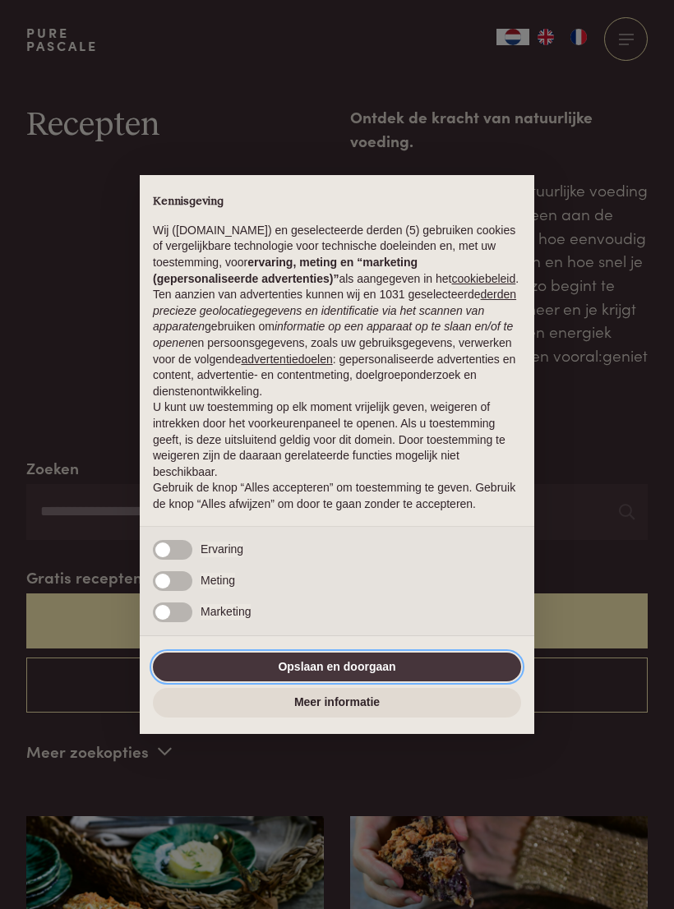
click at [372, 676] on button "Opslaan en doorgaan" at bounding box center [337, 667] width 368 height 30
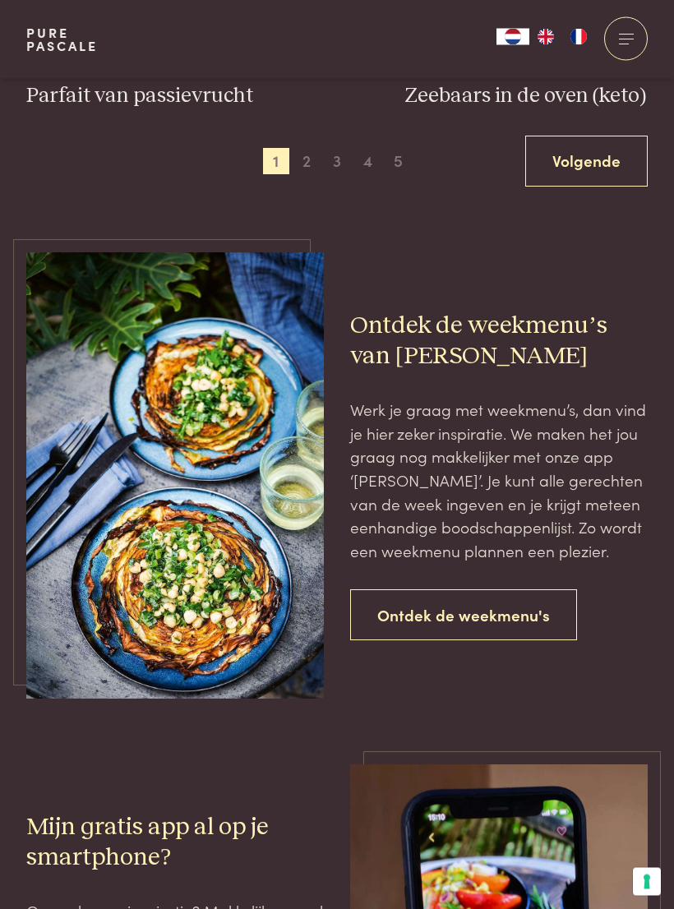
scroll to position [2689, 0]
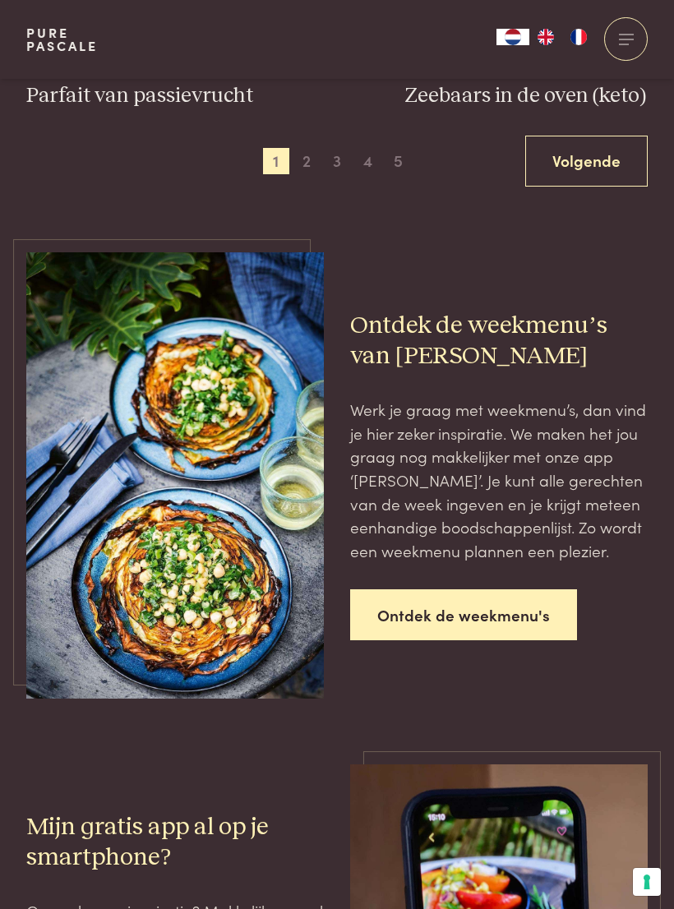
click at [491, 589] on link "Ontdek de weekmenu's" at bounding box center [463, 615] width 227 height 52
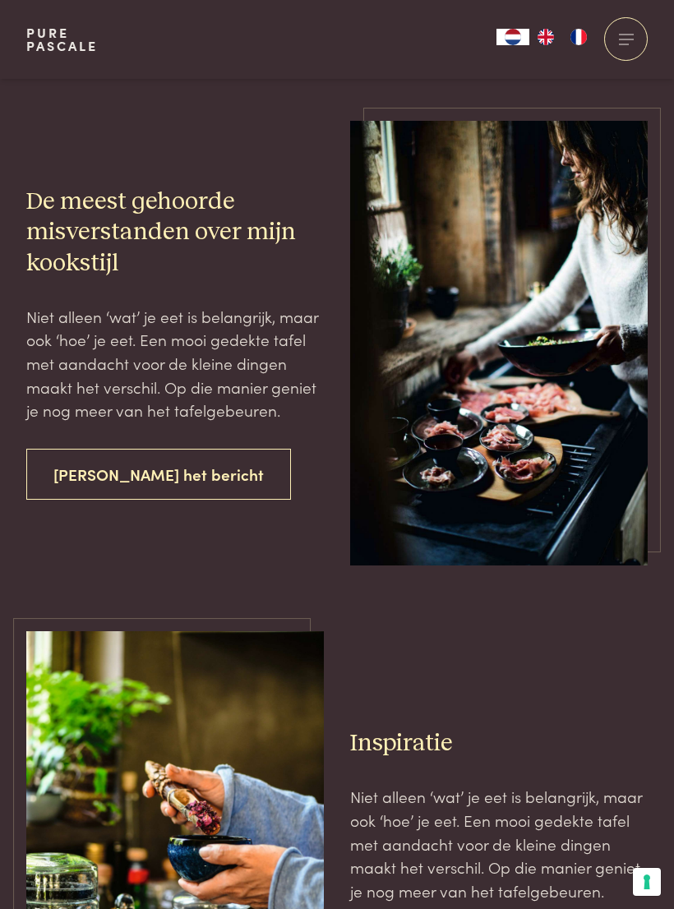
scroll to position [4393, 0]
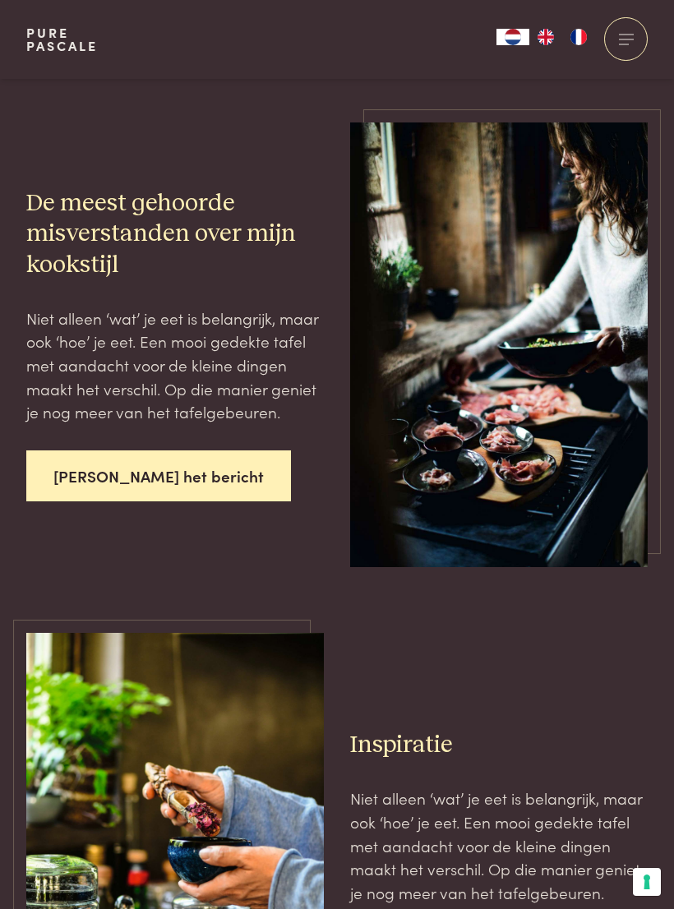
click at [161, 450] on link "Lees het bericht" at bounding box center [158, 476] width 265 height 52
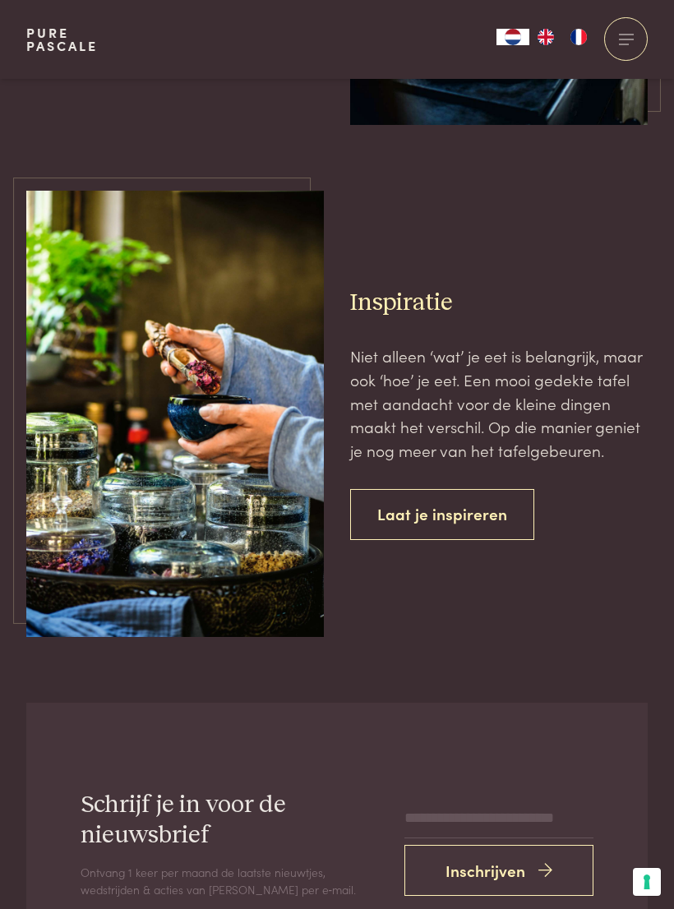
scroll to position [4828, 0]
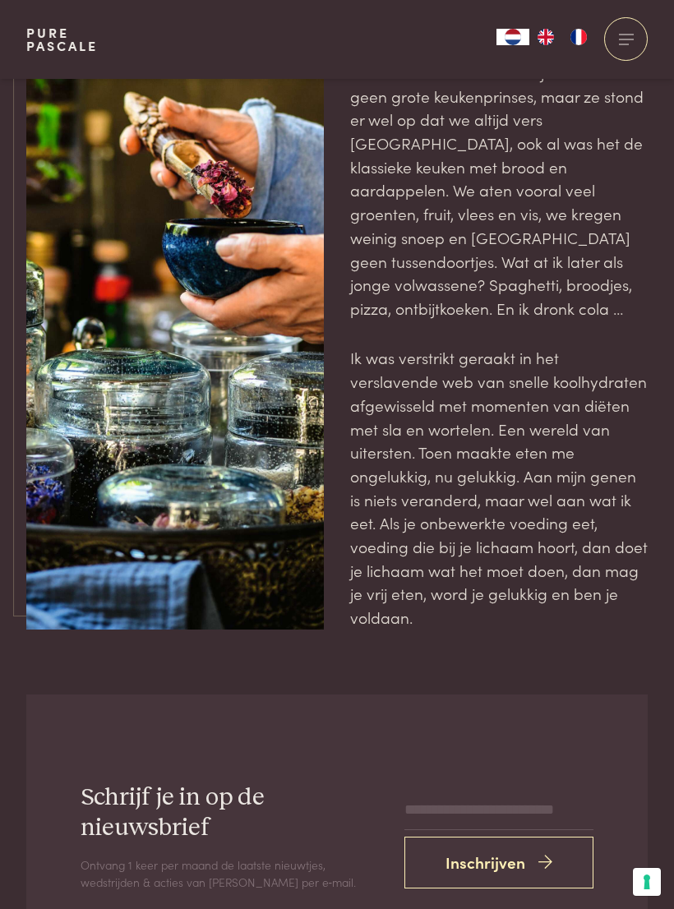
scroll to position [36, 0]
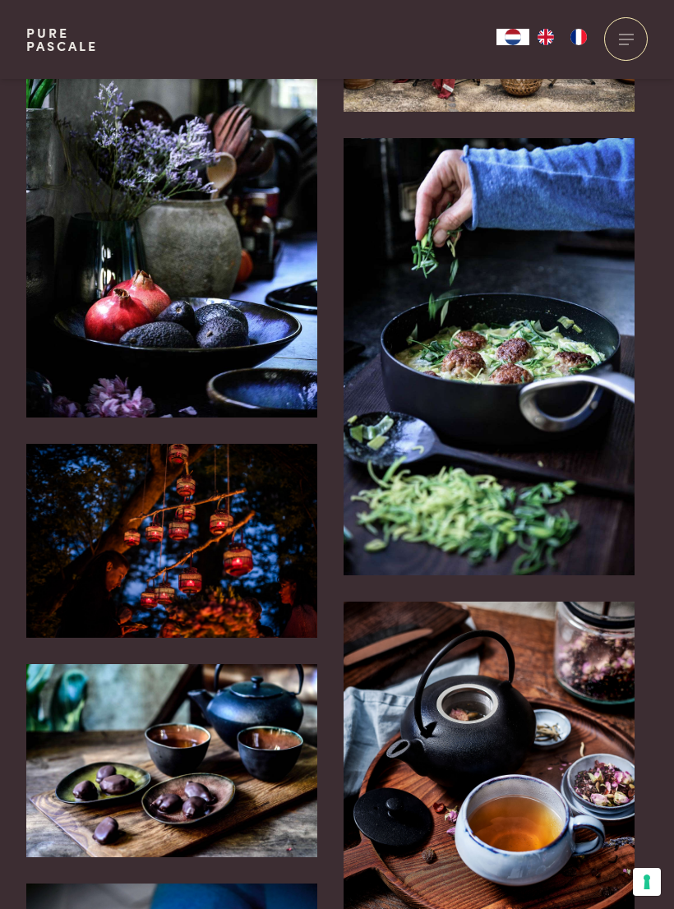
scroll to position [2980, 0]
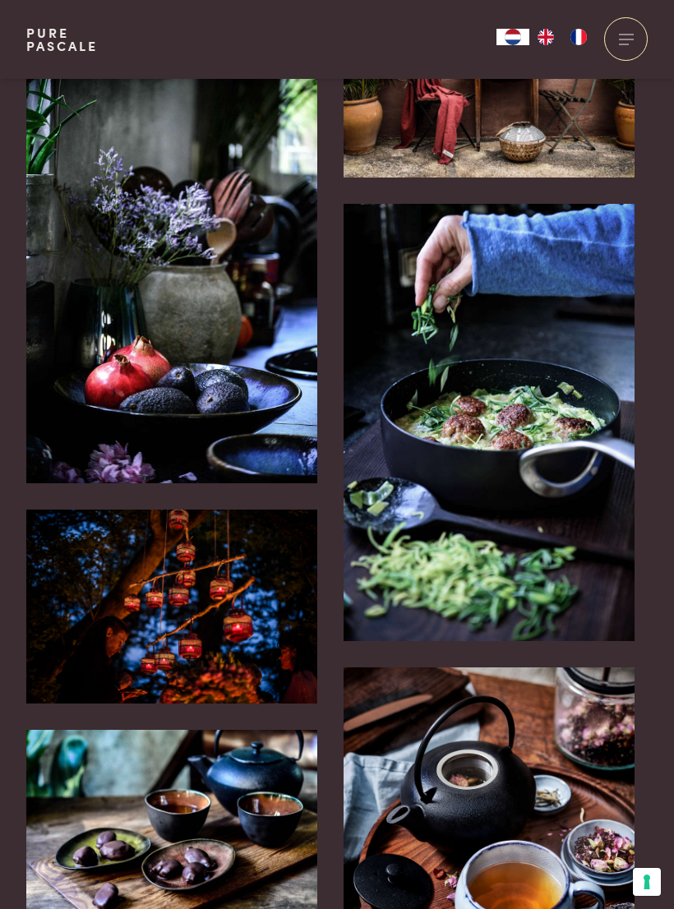
click at [271, 343] on img at bounding box center [171, 264] width 291 height 437
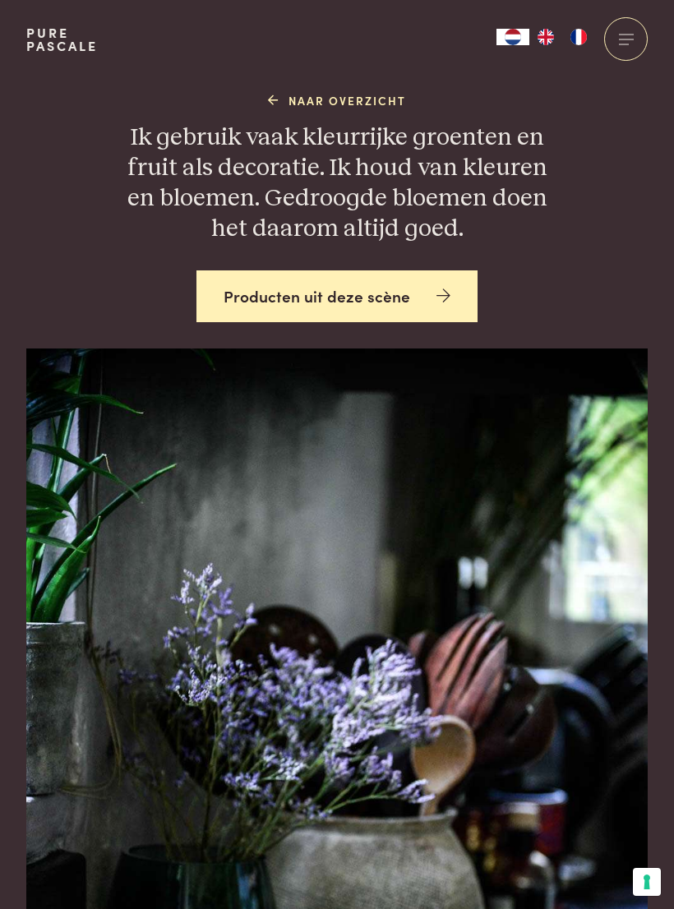
click at [247, 319] on link "Producten uit deze scène" at bounding box center [336, 296] width 281 height 52
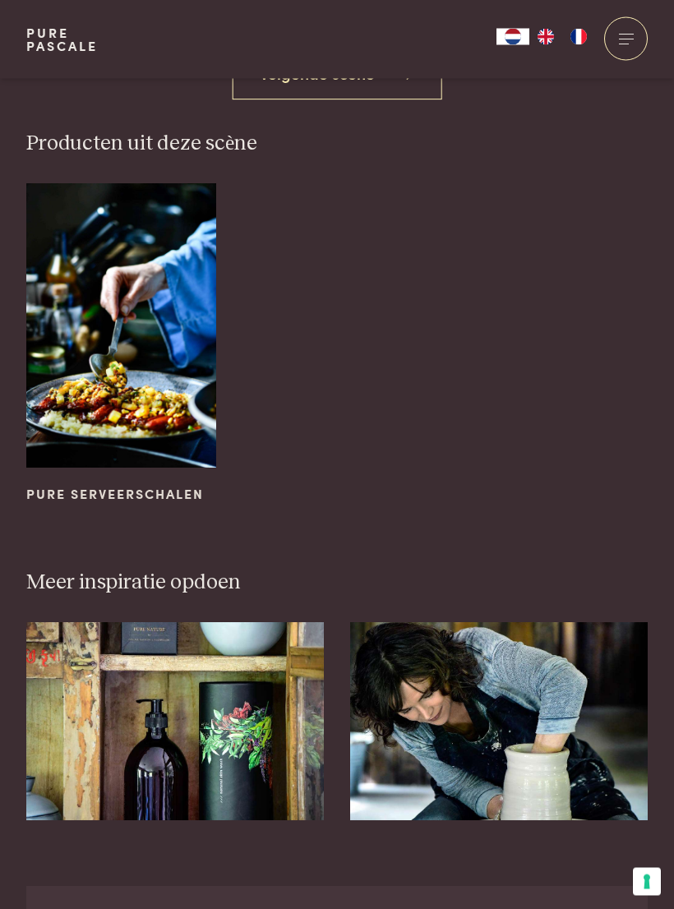
scroll to position [1217, 0]
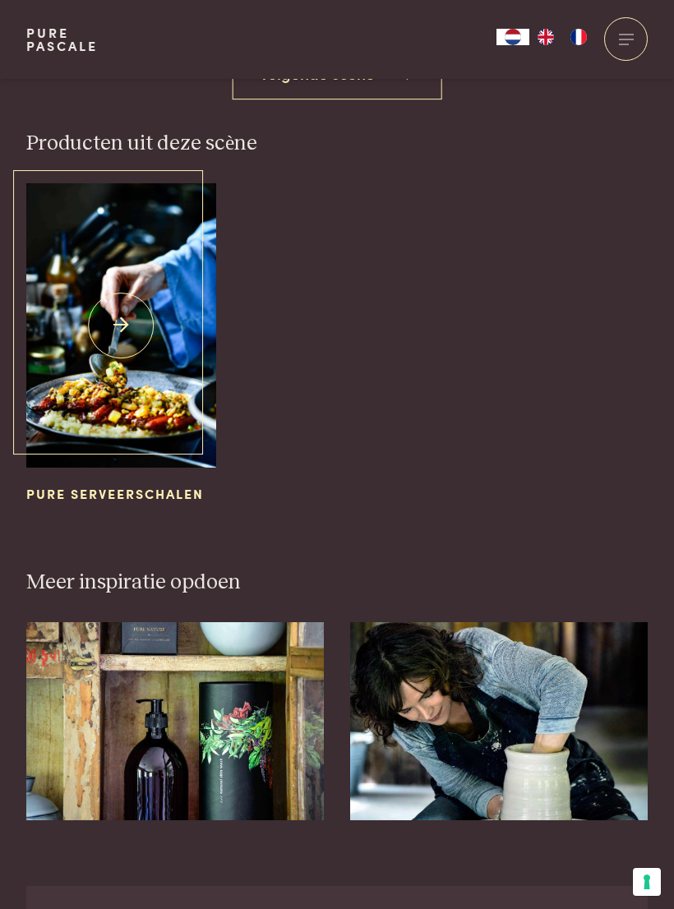
click at [128, 428] on img at bounding box center [121, 325] width 190 height 284
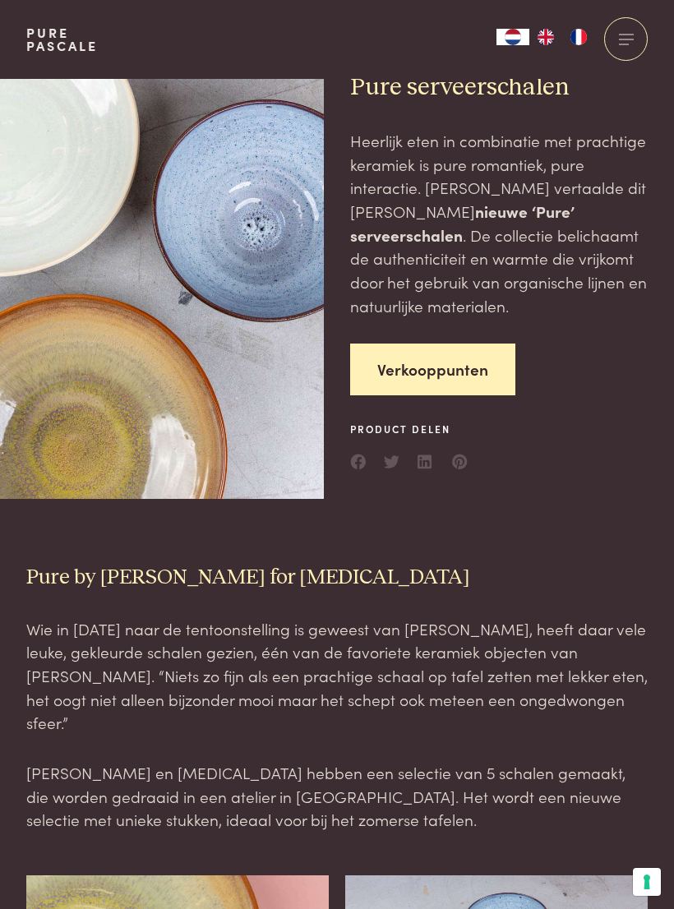
scroll to position [757, 0]
